Goal: Obtain resource: Download file/media

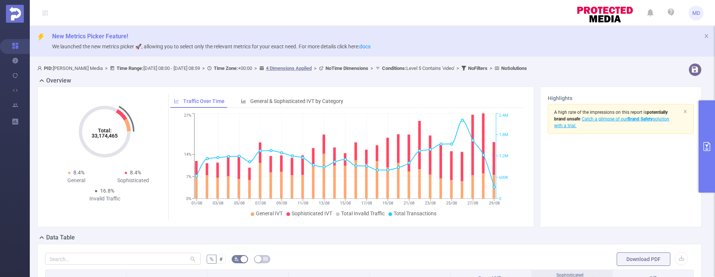
scroll to position [169, 0]
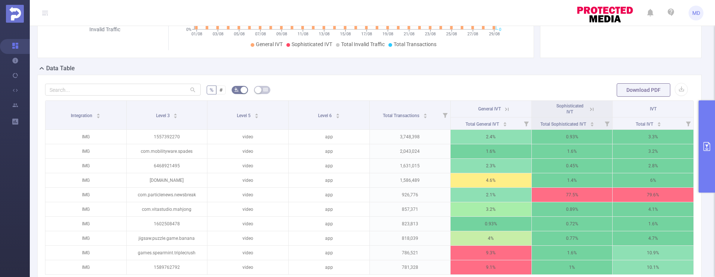
click at [707, 145] on icon "primary" at bounding box center [706, 146] width 7 height 9
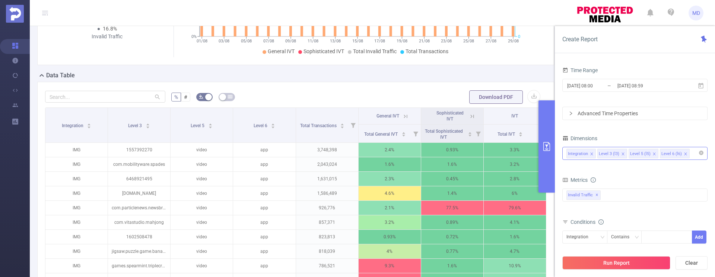
click at [622, 154] on icon "icon: close" at bounding box center [622, 154] width 3 height 3
click at [621, 153] on icon "icon: close" at bounding box center [623, 154] width 4 height 4
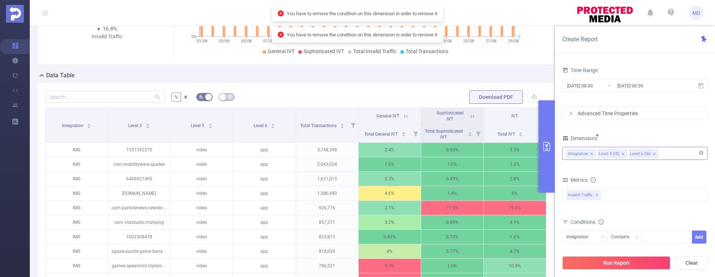
click at [672, 156] on div "Integration Level 5 (l5) Level 6 (l6)" at bounding box center [634, 153] width 137 height 12
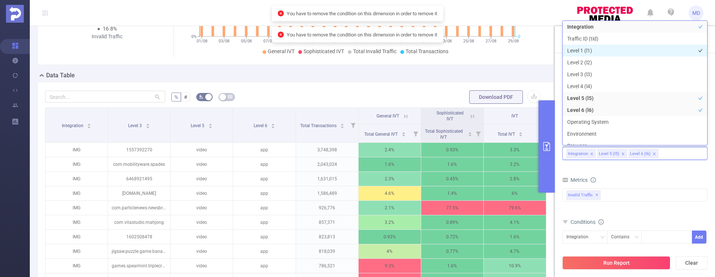
click at [586, 48] on li "Level 1 (l1)" at bounding box center [635, 51] width 144 height 12
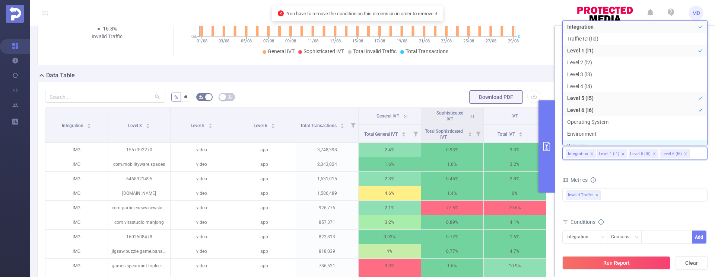
scroll to position [8, 0]
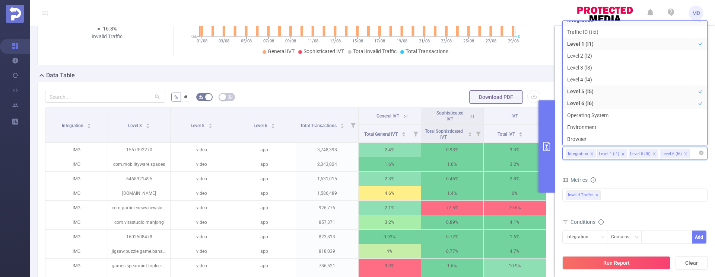
click at [652, 153] on icon "icon: close" at bounding box center [654, 154] width 4 height 4
click at [684, 153] on icon "icon: close" at bounding box center [686, 154] width 4 height 4
click at [672, 176] on div "Metrics" at bounding box center [634, 181] width 145 height 12
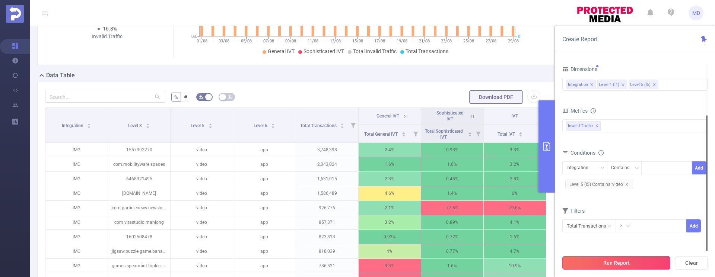
click at [623, 260] on button "Run Report" at bounding box center [616, 263] width 108 height 13
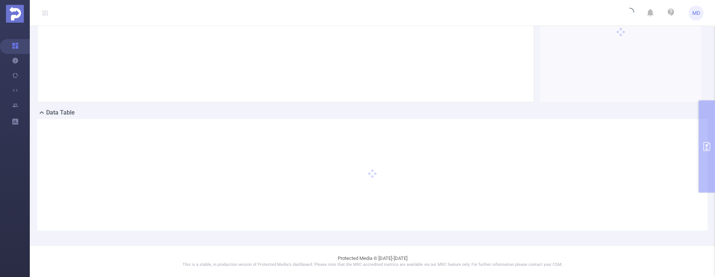
scroll to position [125, 0]
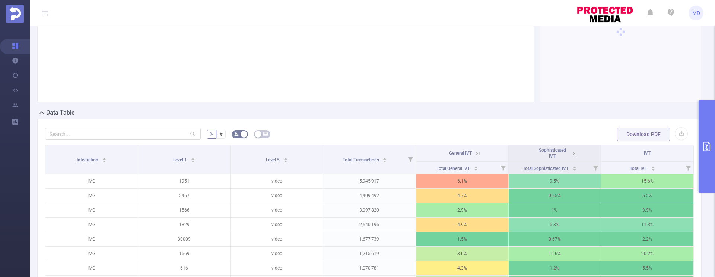
click at [709, 145] on icon "primary" at bounding box center [706, 146] width 7 height 9
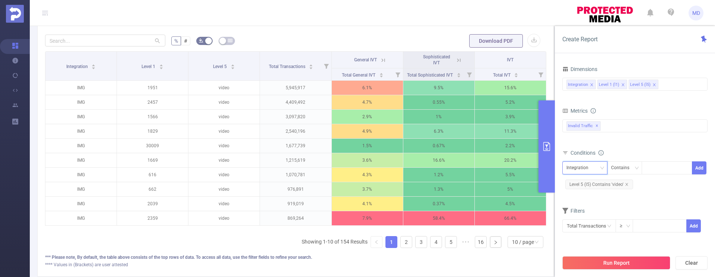
click at [596, 169] on div "Integration" at bounding box center [584, 168] width 37 height 12
click at [661, 188] on div "Integration Contains Add Level 5 (l5) Contains 'video'" at bounding box center [634, 176] width 145 height 29
click at [673, 87] on div "Integration Level 1 (l1) Level 5 (l5)" at bounding box center [634, 84] width 137 height 12
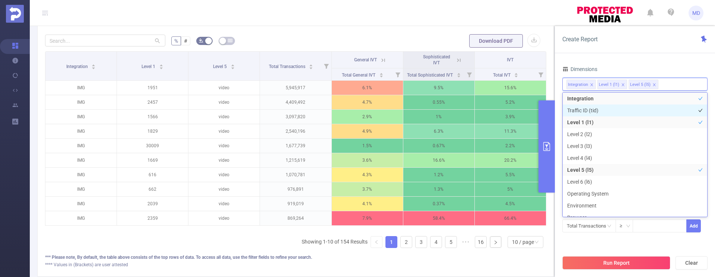
click at [601, 113] on li "Traffic ID (tid)" at bounding box center [635, 111] width 144 height 12
click at [643, 59] on div "Time Range [DATE] 08:00 _ [DATE] 08:59 Advanced Time Properties Dimensions Inte…" at bounding box center [635, 174] width 160 height 233
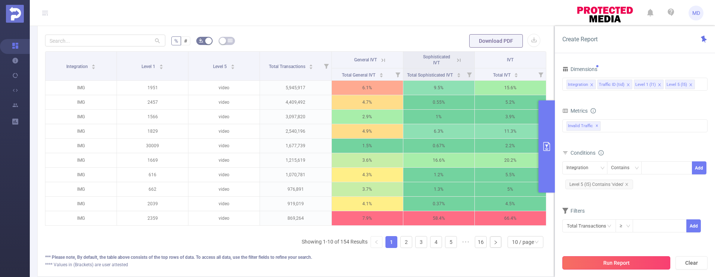
click at [635, 257] on button "Run Report" at bounding box center [616, 263] width 108 height 13
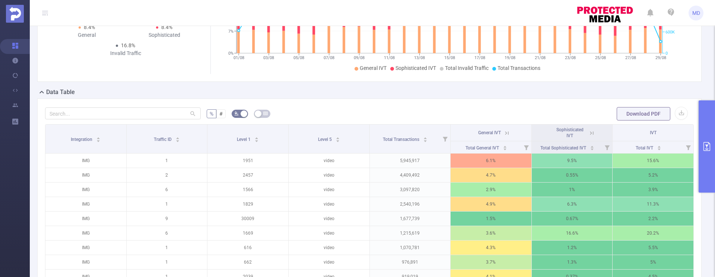
scroll to position [211, 0]
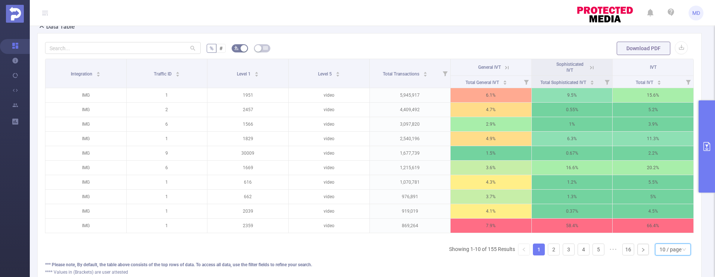
click at [679, 256] on div "10 / page" at bounding box center [673, 250] width 36 height 12
click at [666, 240] on li "50 / page" at bounding box center [667, 242] width 36 height 12
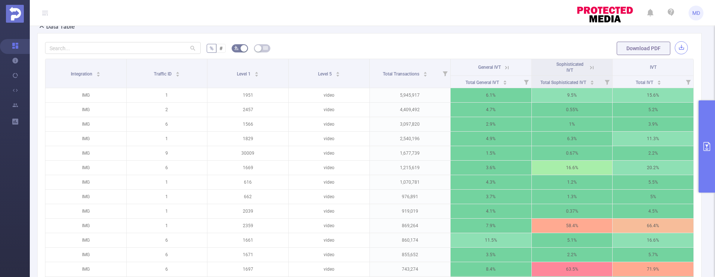
click at [677, 50] on button "button" at bounding box center [681, 47] width 13 height 13
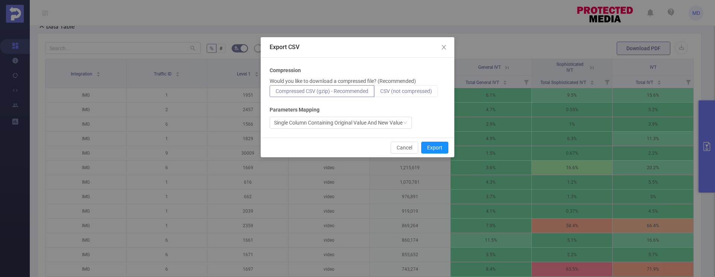
click at [413, 93] on span "CSV (not compressed)" at bounding box center [406, 91] width 52 height 6
click at [380, 93] on input "CSV (not compressed)" at bounding box center [380, 93] width 0 height 0
click at [433, 146] on button "Export" at bounding box center [434, 148] width 27 height 12
